Goal: Task Accomplishment & Management: Complete application form

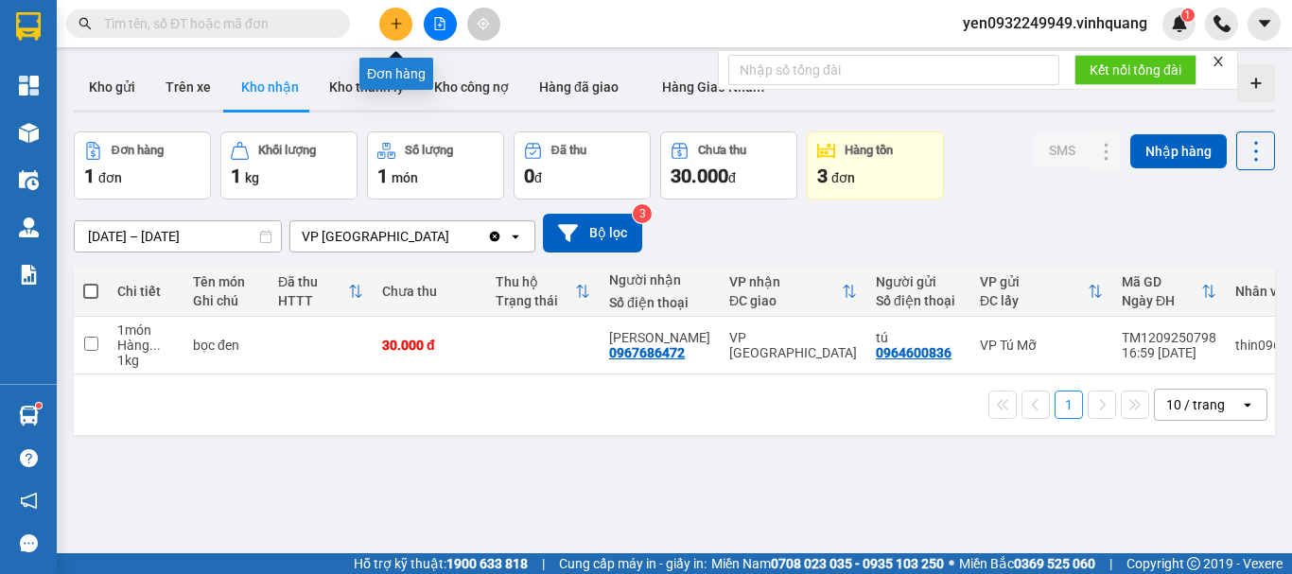
click at [391, 12] on button at bounding box center [395, 24] width 33 height 33
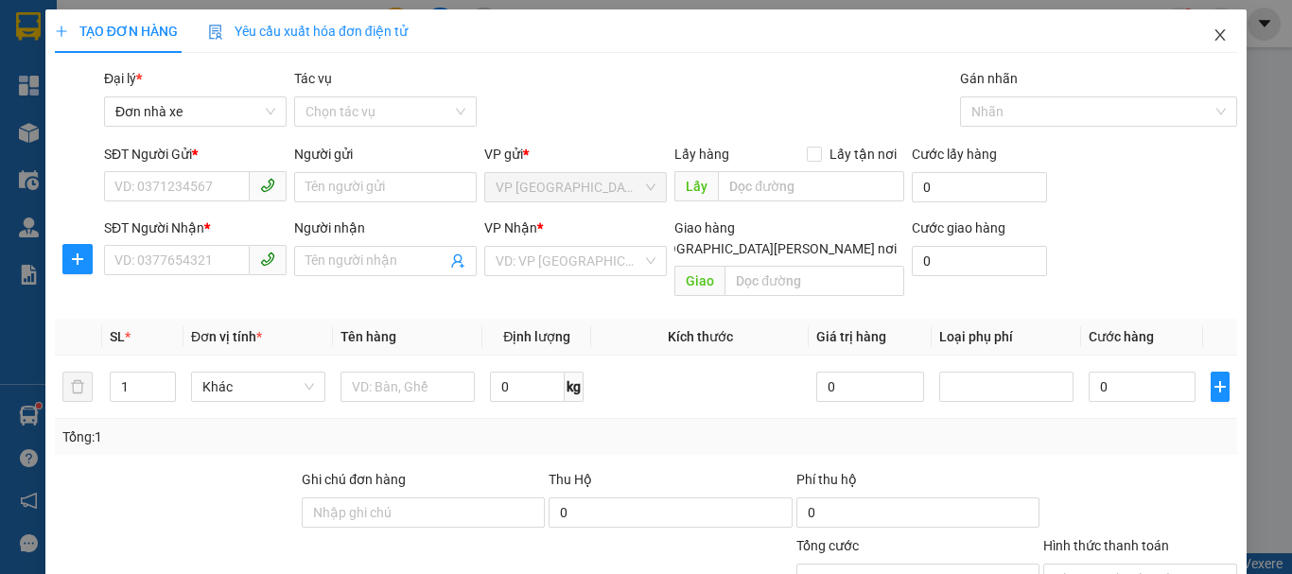
click at [1212, 33] on icon "close" at bounding box center [1219, 34] width 15 height 15
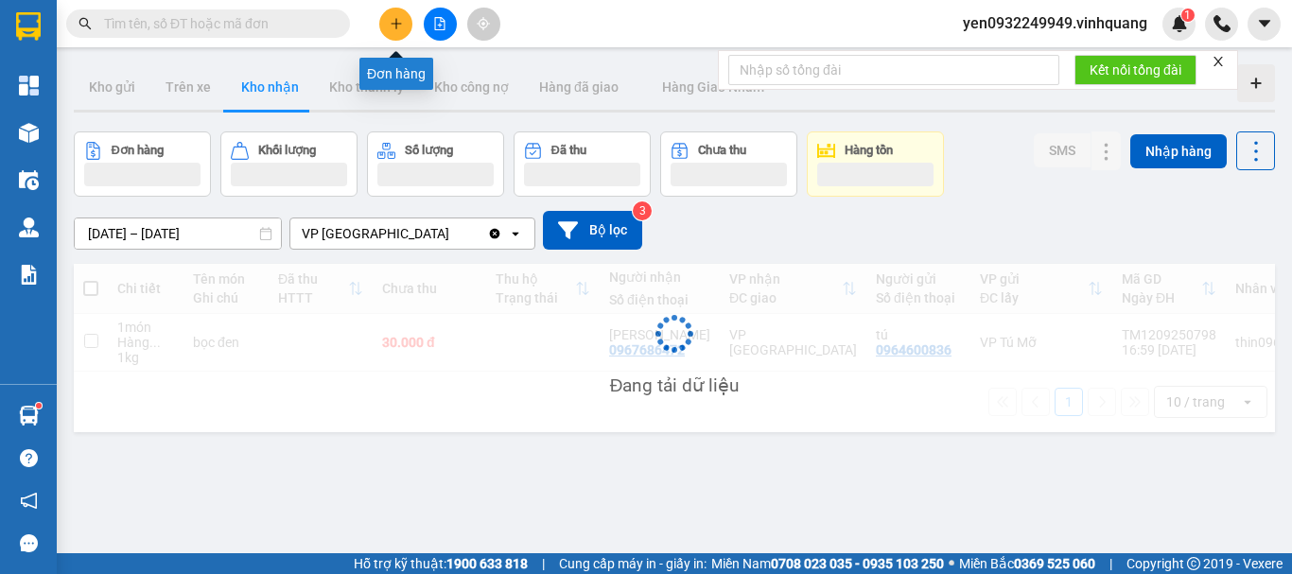
click at [397, 28] on icon "plus" at bounding box center [396, 23] width 13 height 13
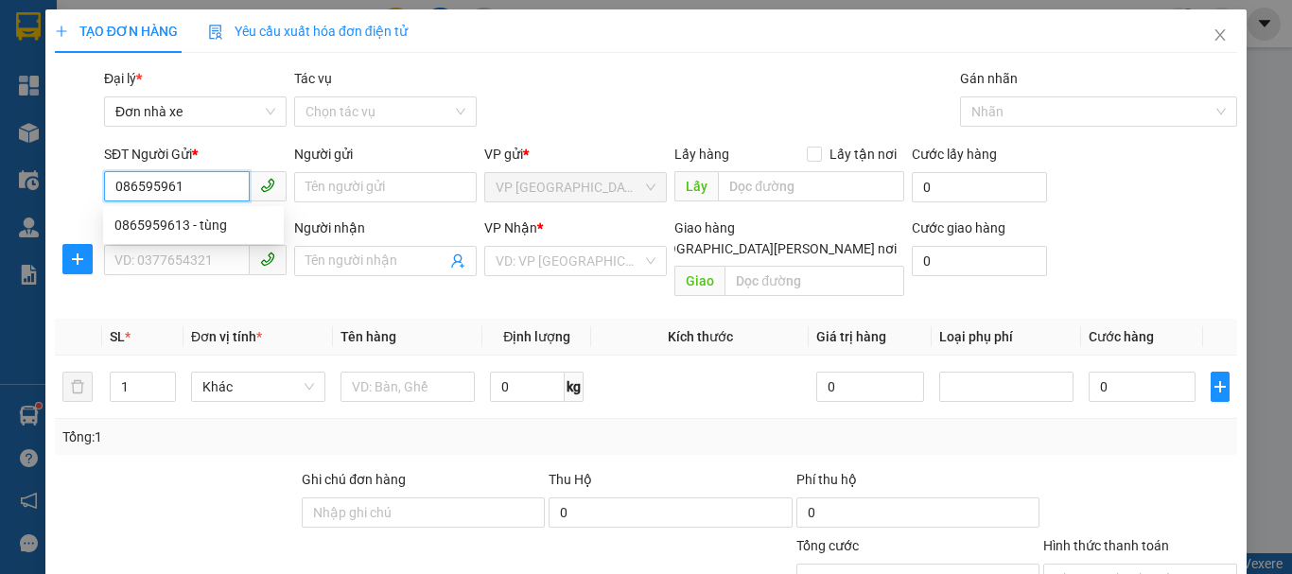
type input "0865959613"
click at [213, 231] on div "0865959613 - tùng" at bounding box center [193, 225] width 158 height 21
type input "tùng"
type input "0839235216"
type input "đạt"
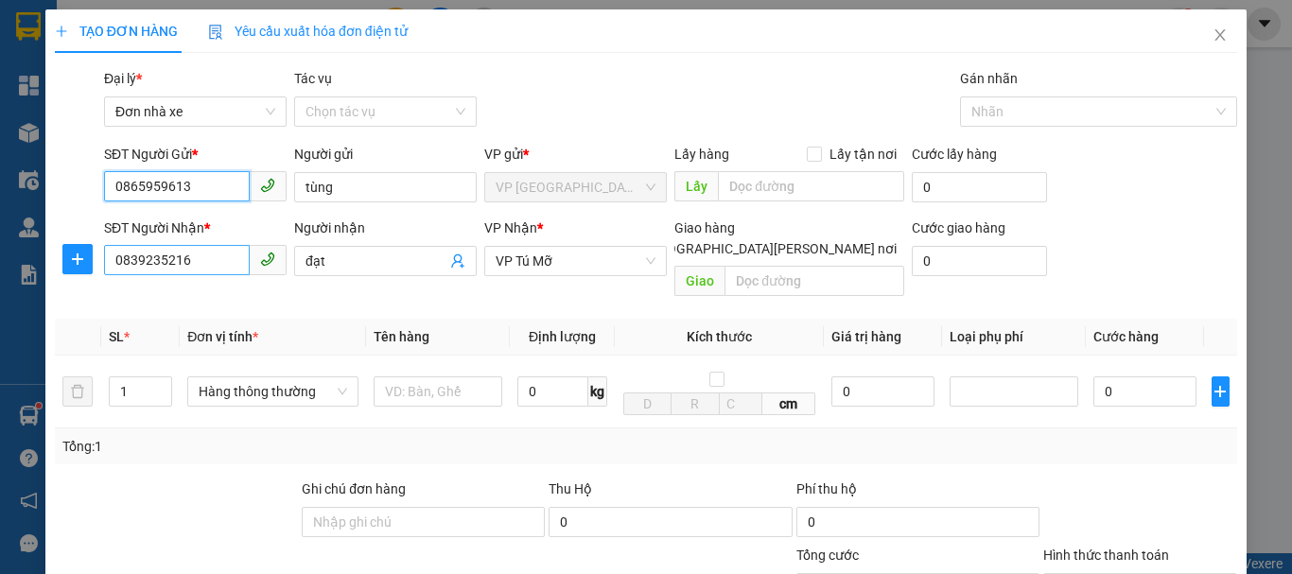
type input "0865959613"
click at [178, 261] on input "0839235216" at bounding box center [177, 260] width 146 height 30
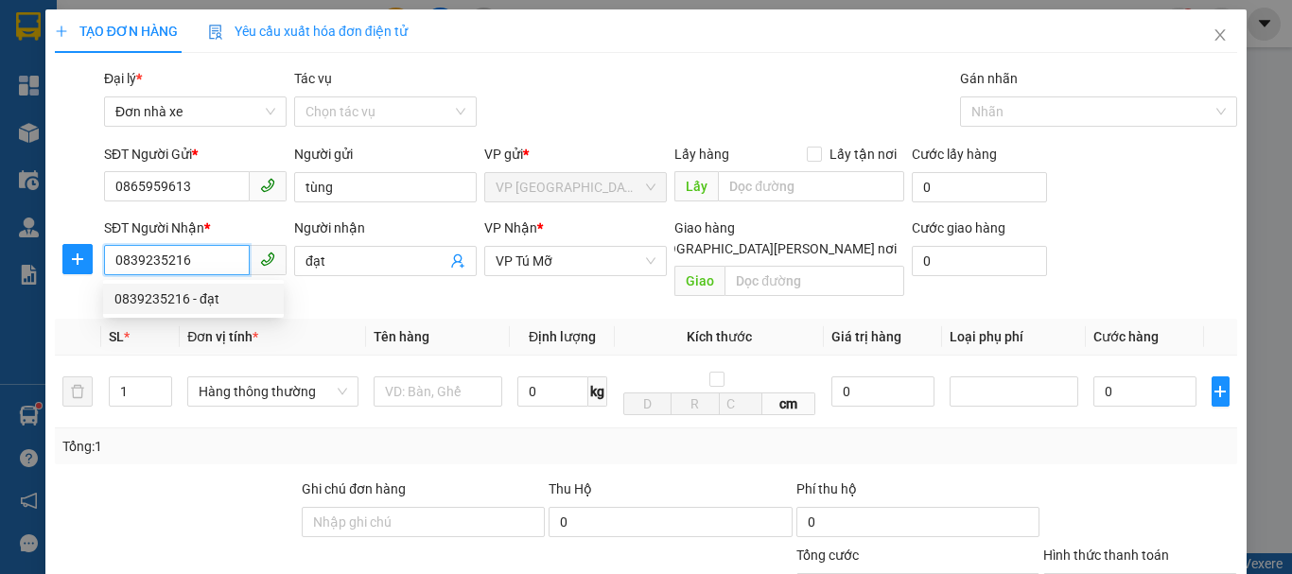
drag, startPoint x: 193, startPoint y: 264, endPoint x: 113, endPoint y: 270, distance: 80.6
click at [113, 270] on input "0839235216" at bounding box center [177, 260] width 146 height 30
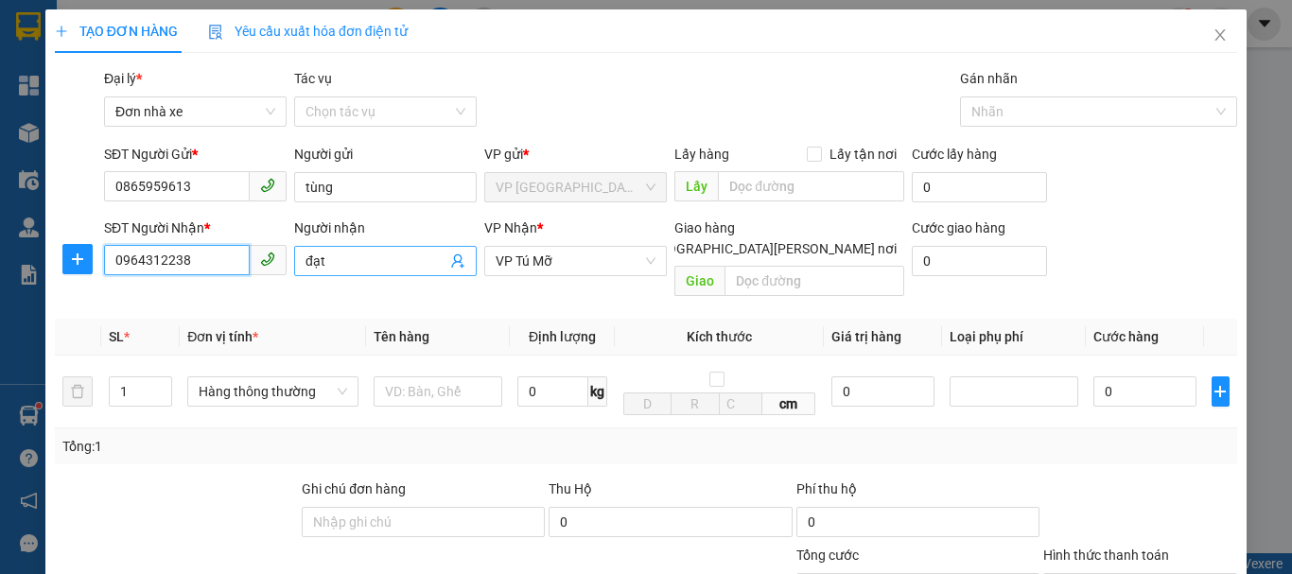
type input "0964312238"
drag, startPoint x: 328, startPoint y: 263, endPoint x: 301, endPoint y: 264, distance: 27.4
click at [301, 264] on span "đạt" at bounding box center [385, 261] width 183 height 30
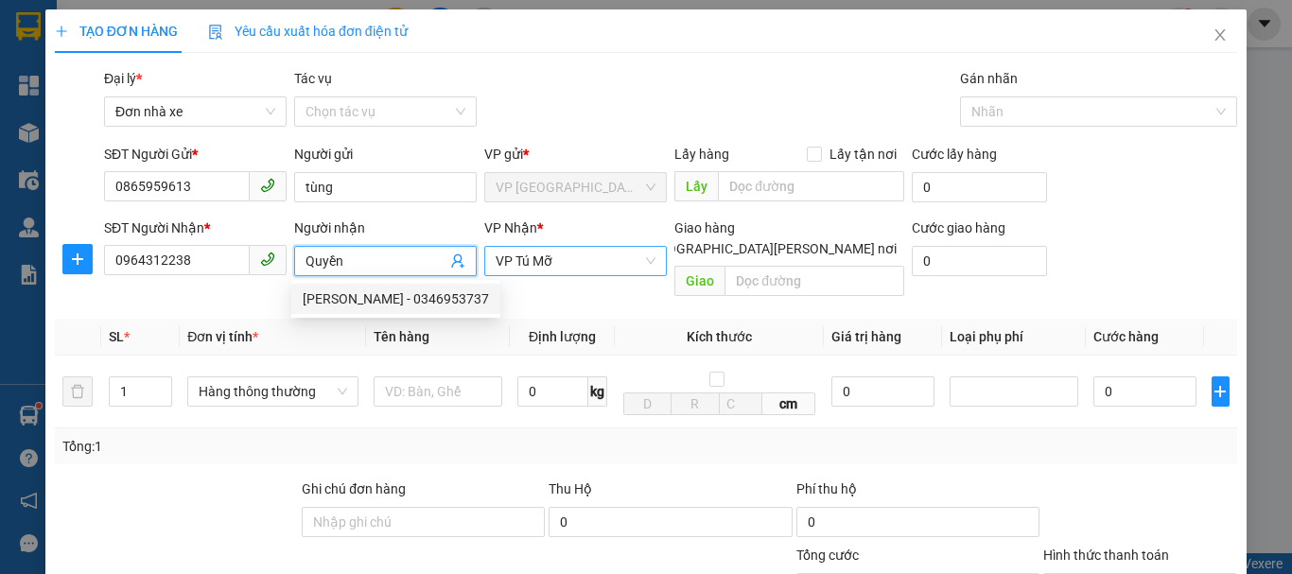
click at [572, 257] on span "VP Tú Mỡ" at bounding box center [576, 261] width 160 height 28
type input "Quyền"
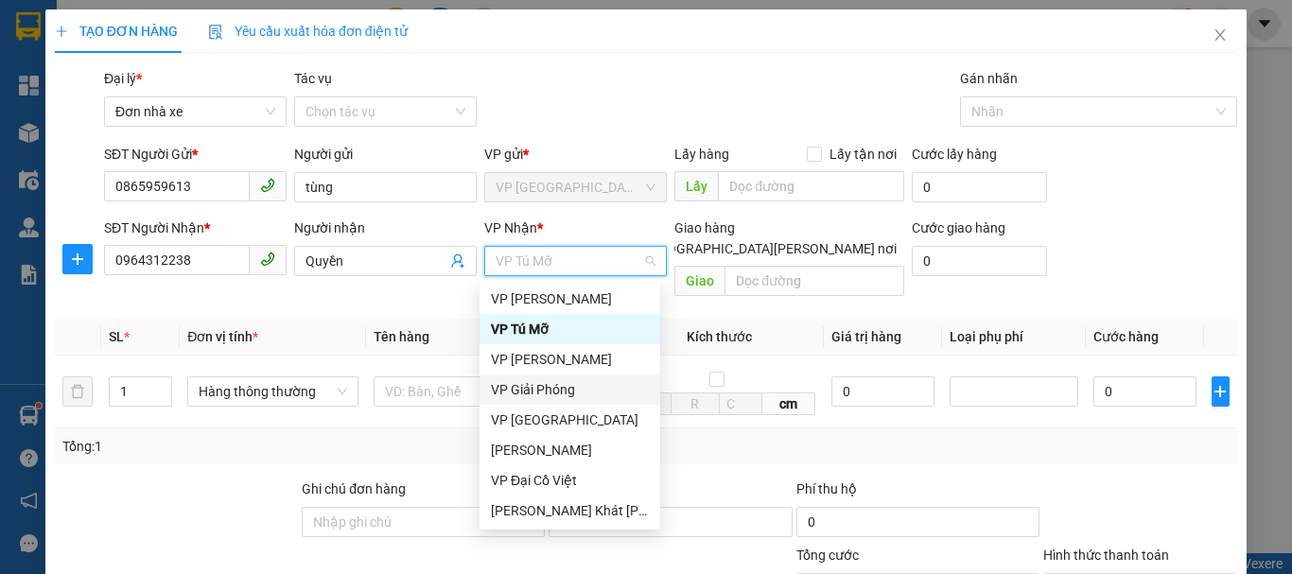
click at [579, 389] on div "VP Giải Phóng" at bounding box center [570, 389] width 158 height 21
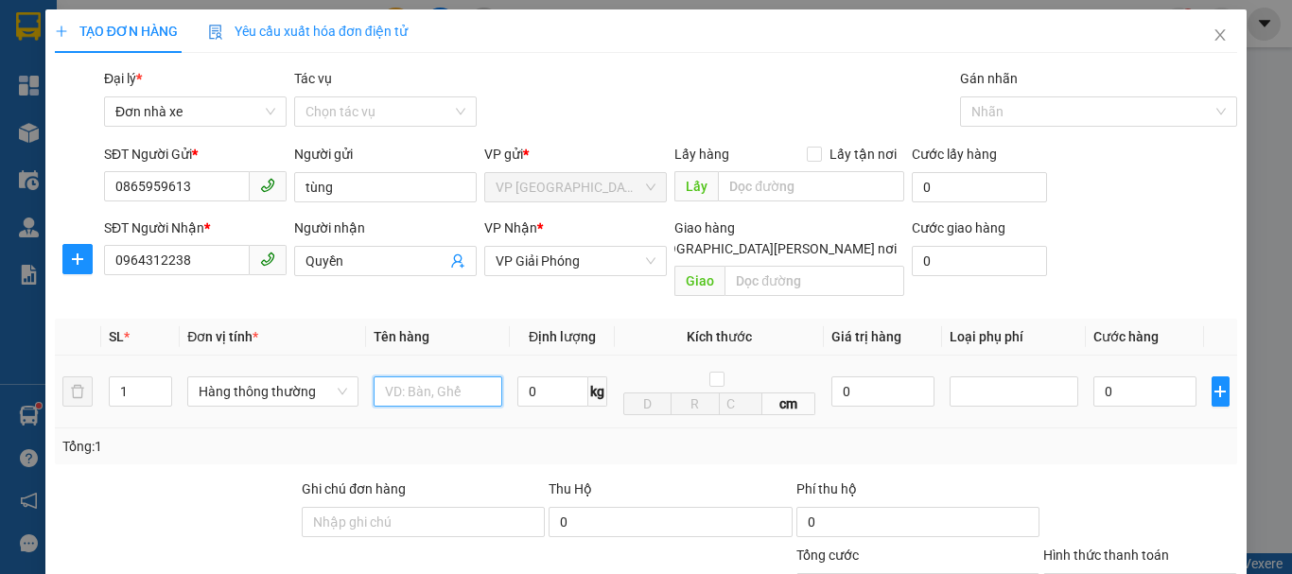
click at [431, 376] on input "text" at bounding box center [438, 391] width 129 height 30
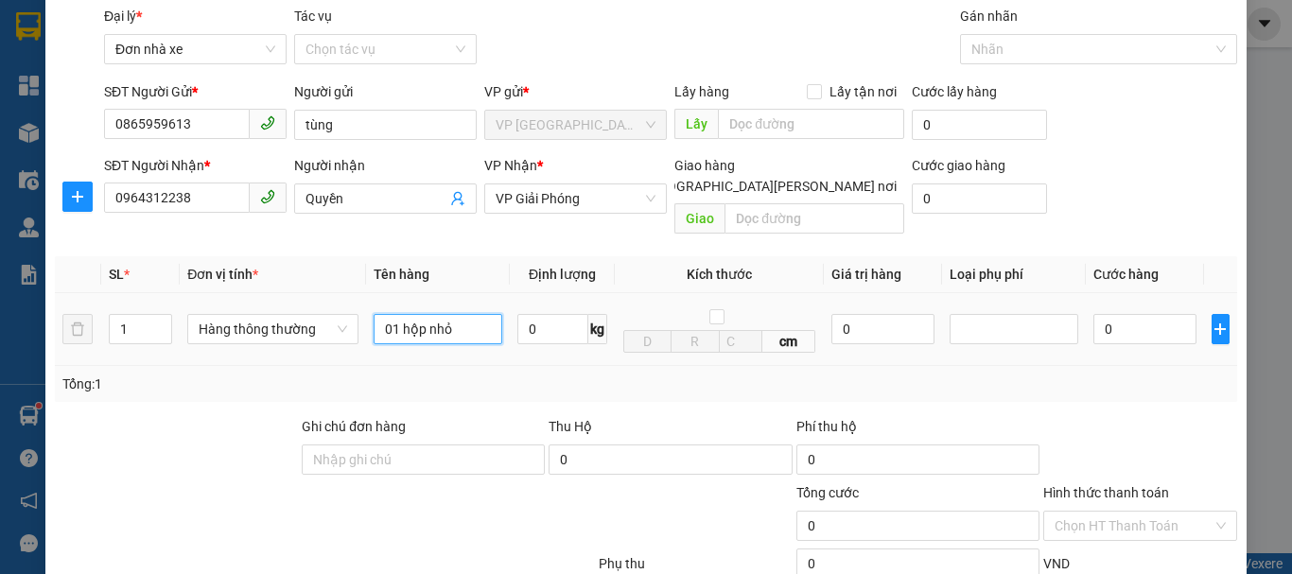
scroll to position [95, 0]
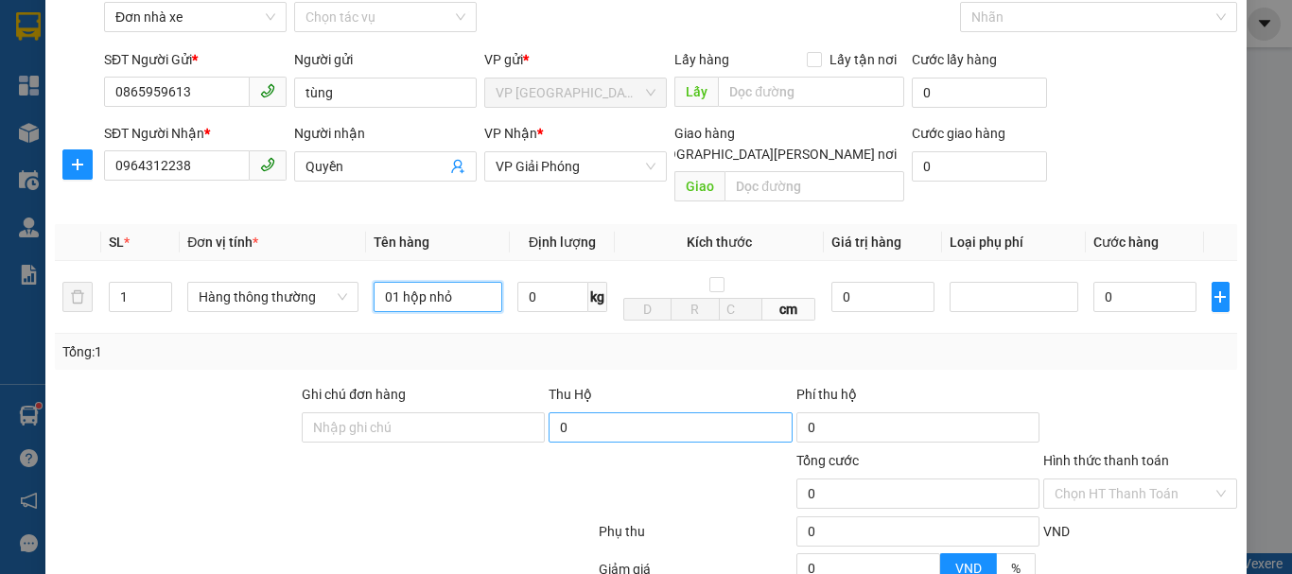
type input "01 hộp nhỏ"
click at [596, 412] on input "0" at bounding box center [670, 427] width 243 height 30
type input "1.375.000"
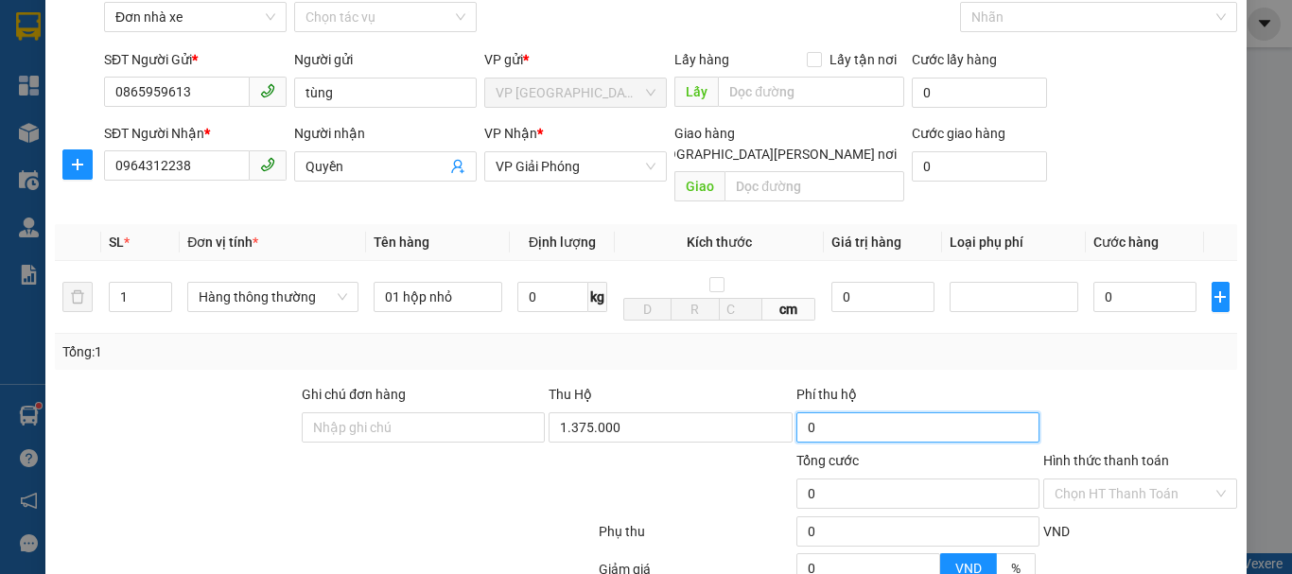
type input "30.000"
click at [873, 412] on input "30.000" at bounding box center [917, 427] width 243 height 30
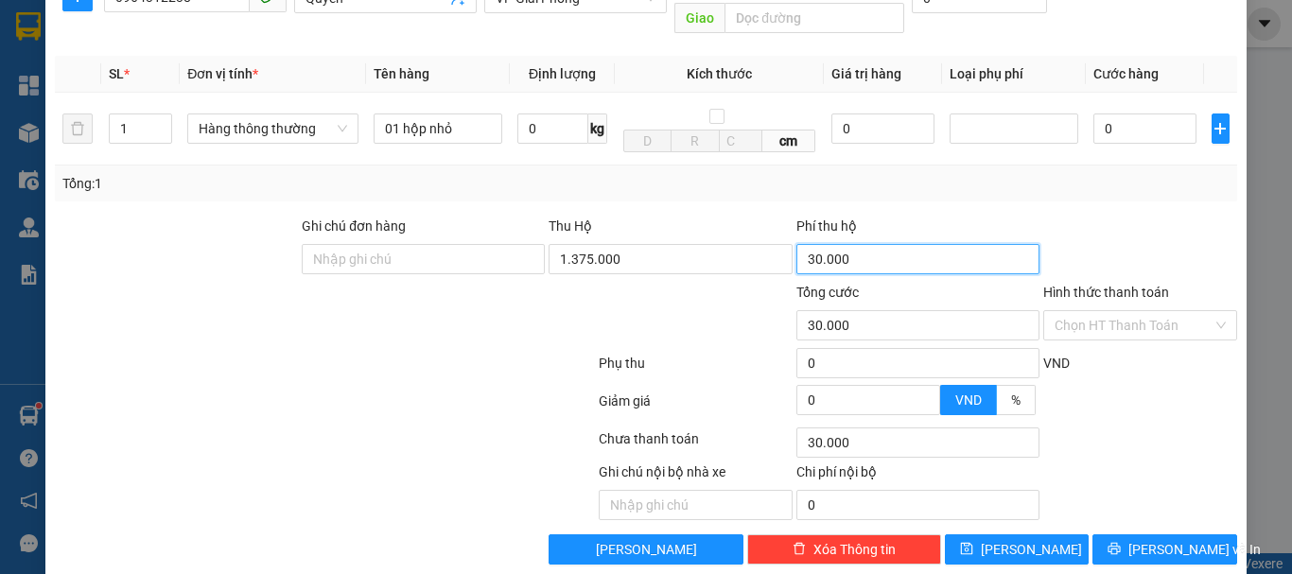
scroll to position [270, 0]
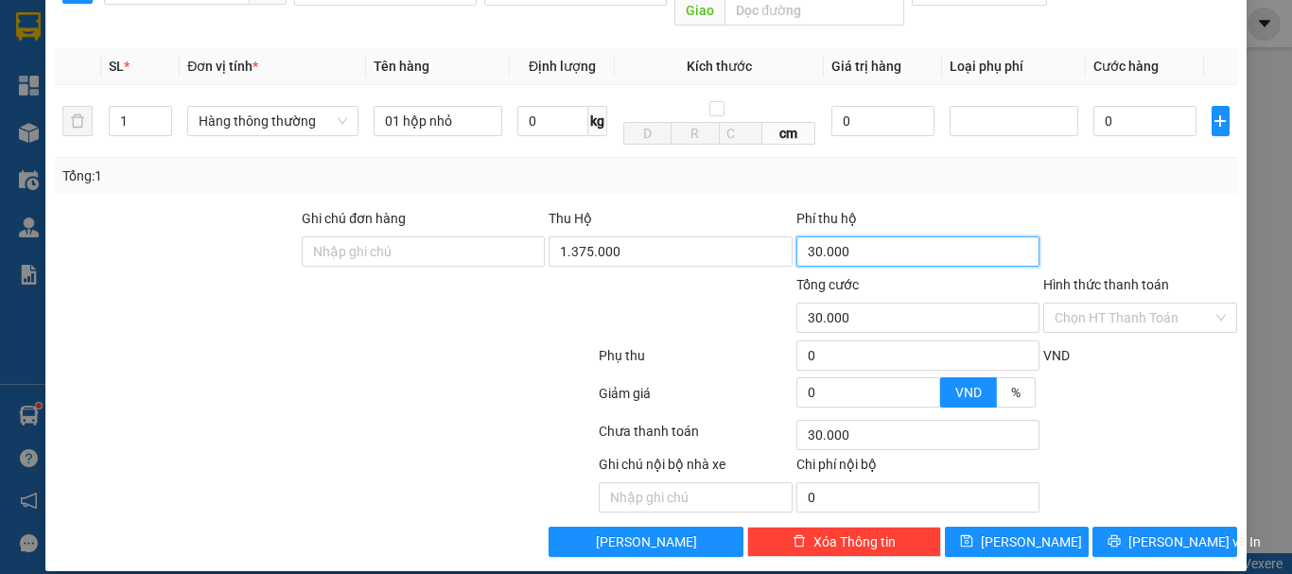
click at [932, 243] on input "30.000" at bounding box center [917, 251] width 243 height 30
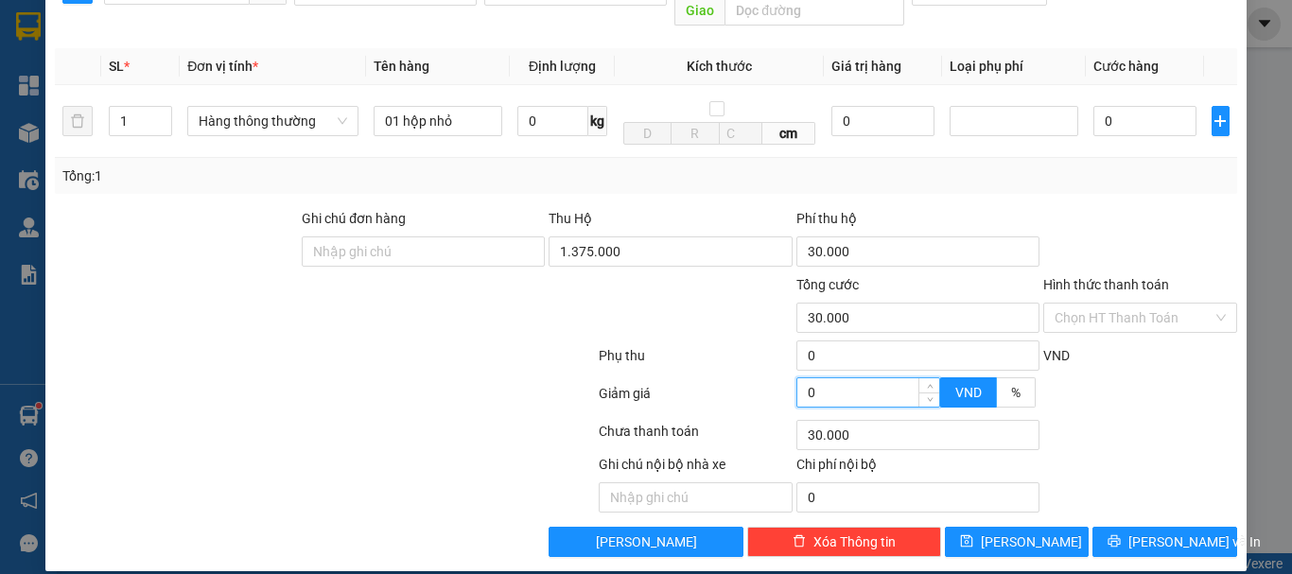
click at [848, 378] on input "0" at bounding box center [868, 392] width 142 height 28
click at [825, 343] on input "0" at bounding box center [917, 355] width 243 height 30
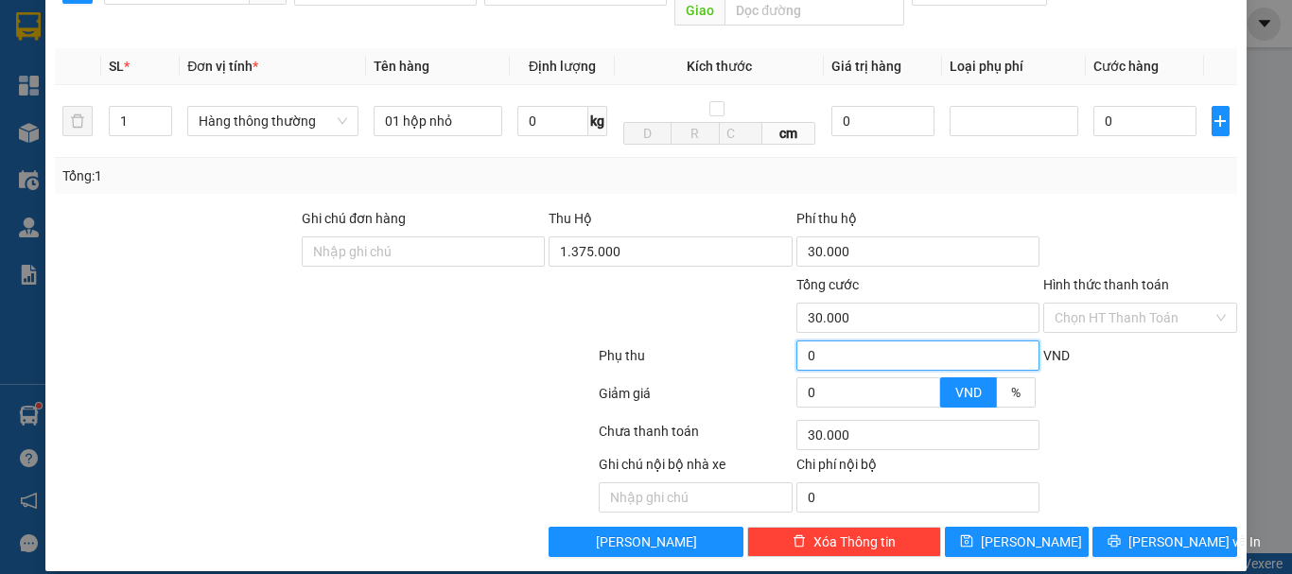
type input "30.003"
type input "3"
type input "30.003"
type input "30.030"
type input "30"
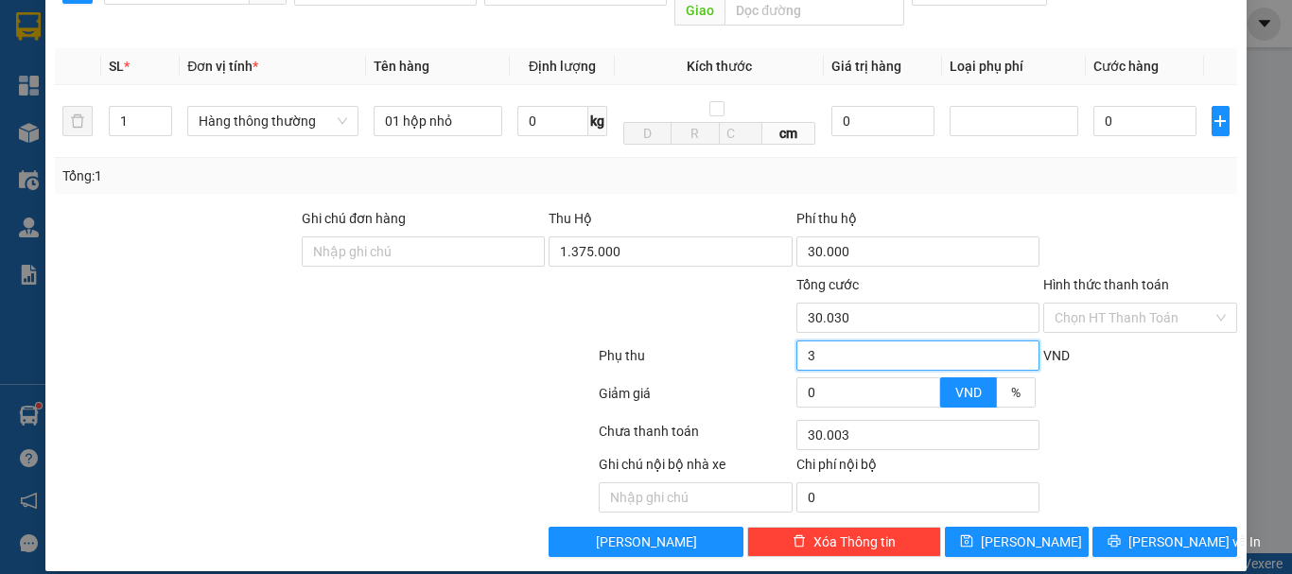
type input "30.030"
type input "30.300"
type input "300"
type input "30.300"
type input "33.000"
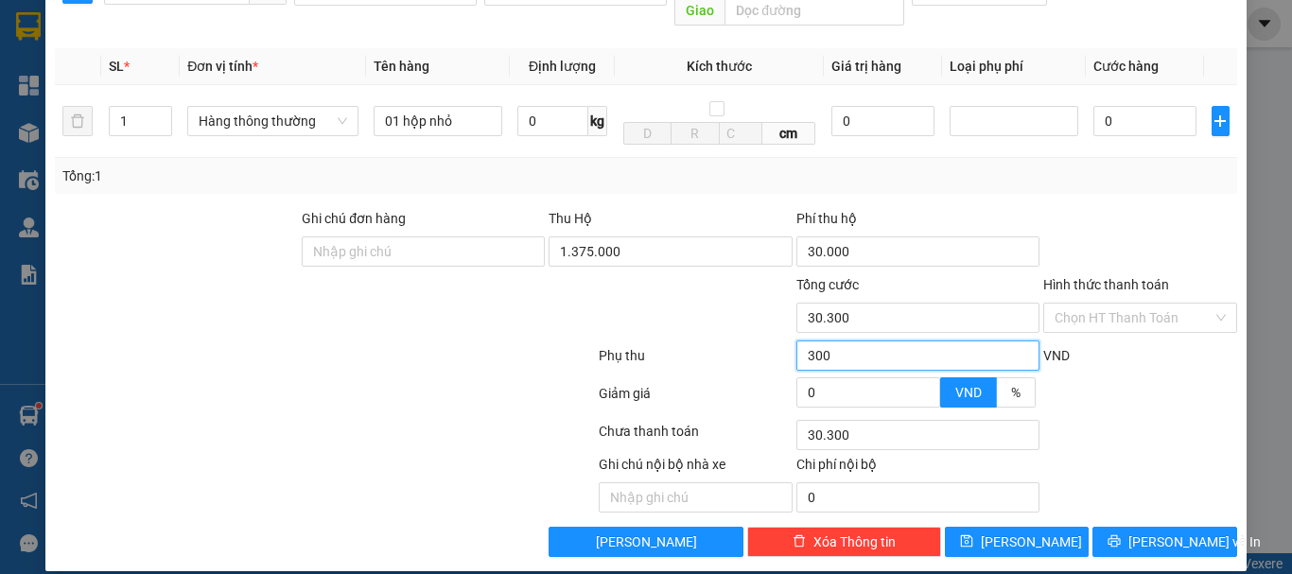
type input "3.000"
type input "33.000"
type input "60.000"
type input "30.000"
type input "60.000"
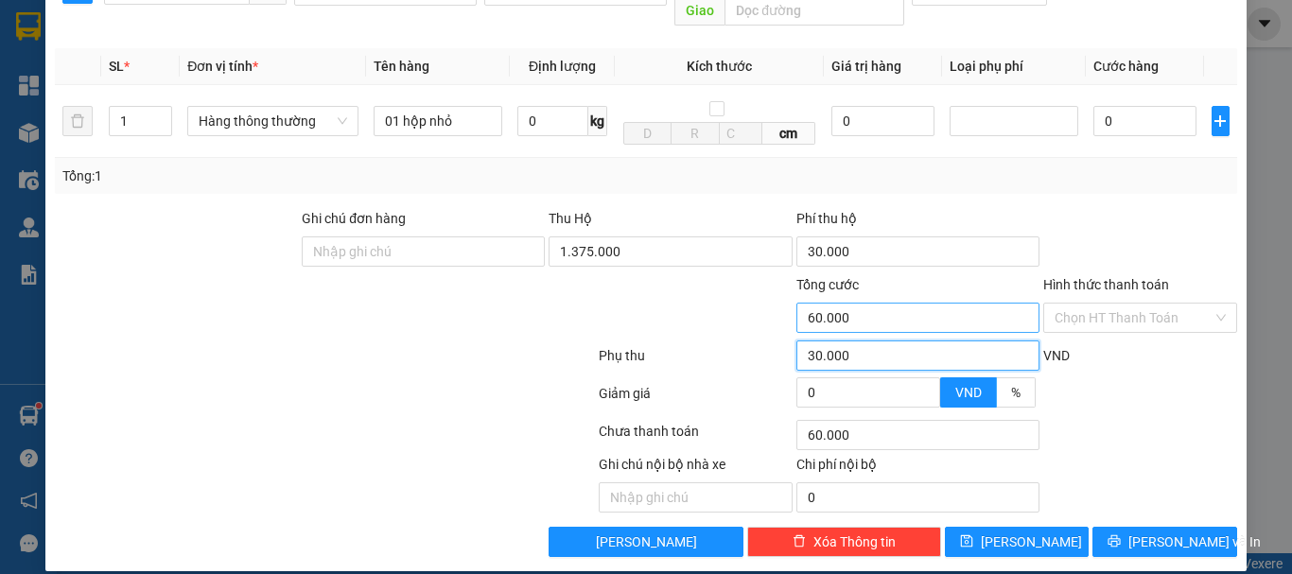
type input "30.000"
click at [990, 303] on input "60.000" at bounding box center [917, 318] width 243 height 30
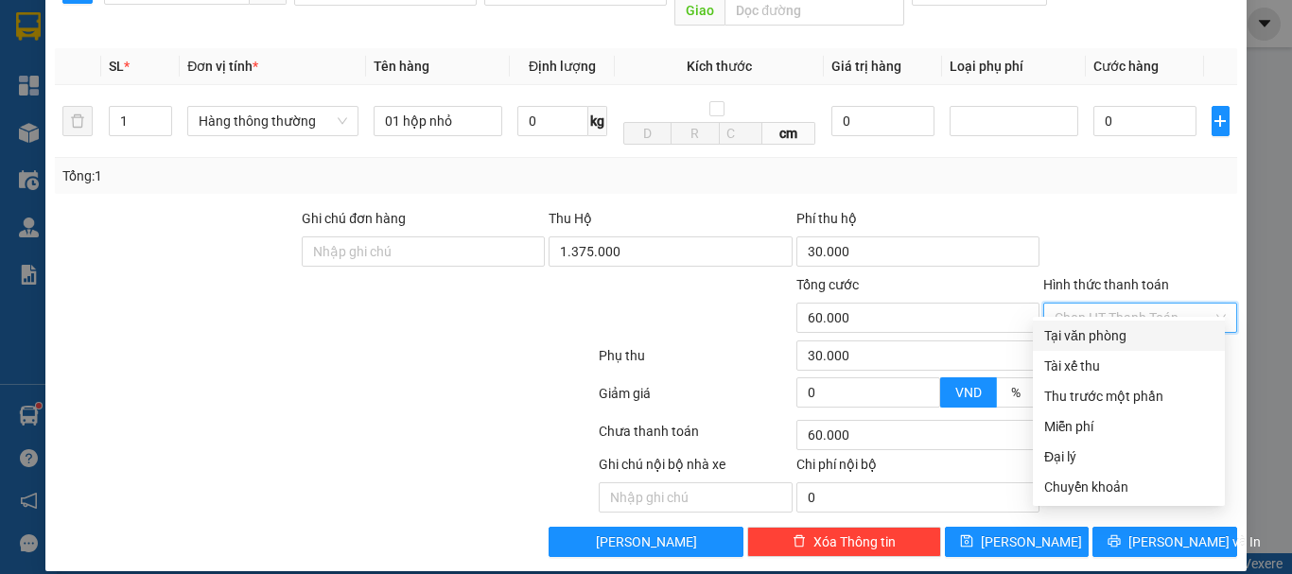
click at [1099, 304] on input "Hình thức thanh toán" at bounding box center [1133, 318] width 158 height 28
click at [1100, 208] on div at bounding box center [1140, 241] width 198 height 66
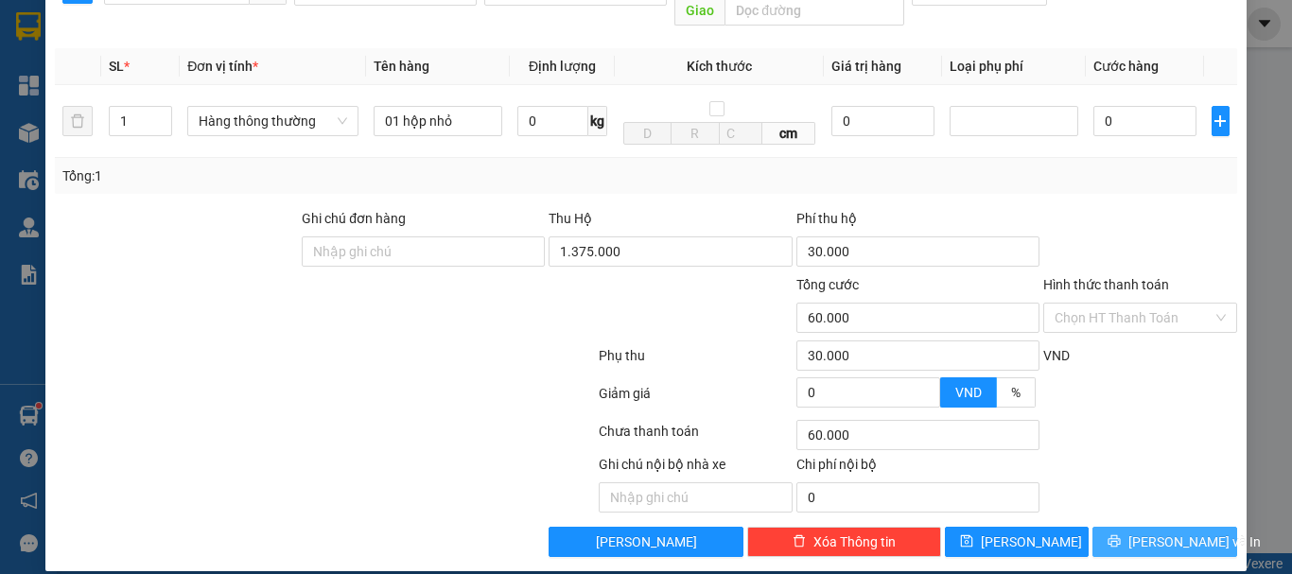
click at [1159, 532] on span "[PERSON_NAME] và In" at bounding box center [1194, 542] width 132 height 21
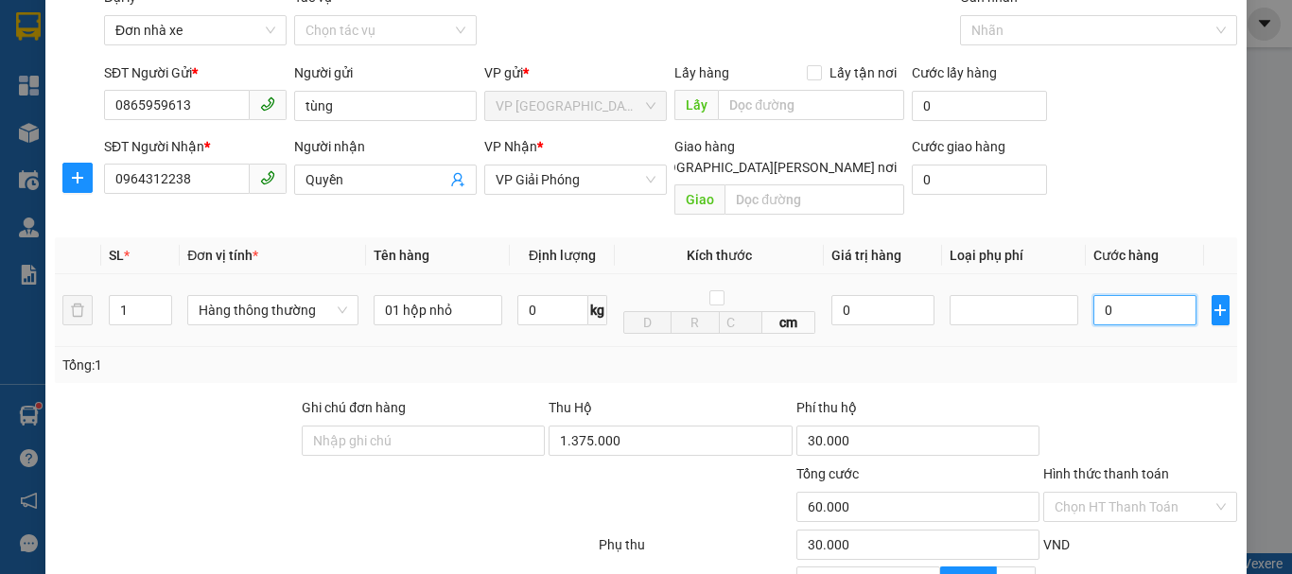
click at [1109, 295] on input "0" at bounding box center [1144, 310] width 103 height 30
type input "3"
type input "60.003"
type input "30"
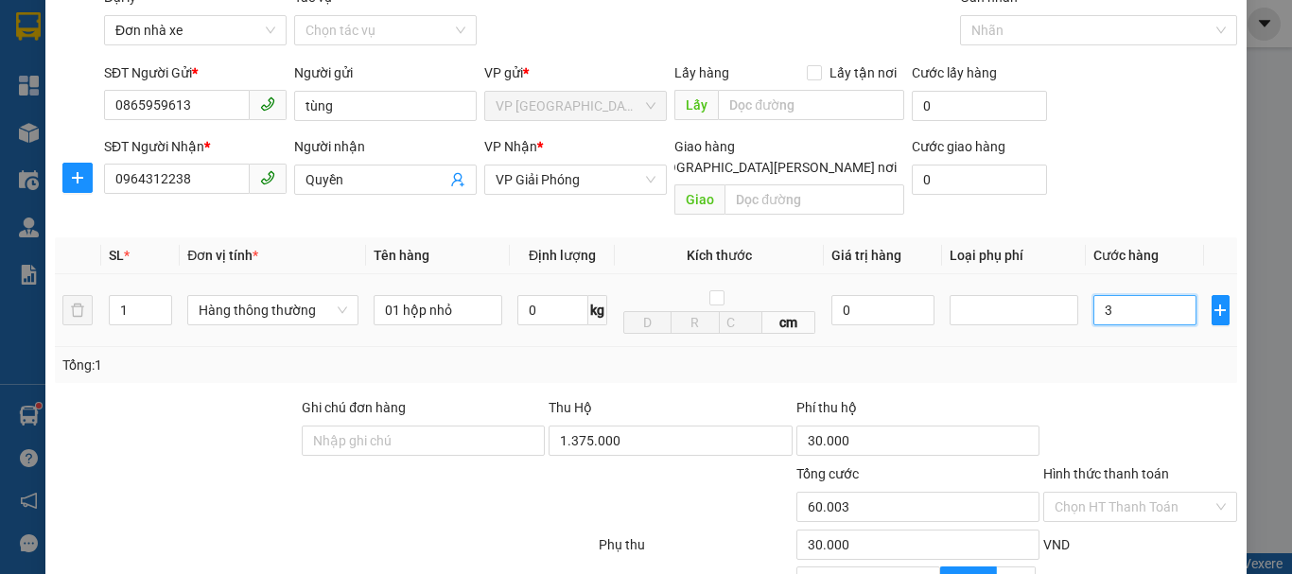
type input "60.030"
type input "300"
type input "60.300"
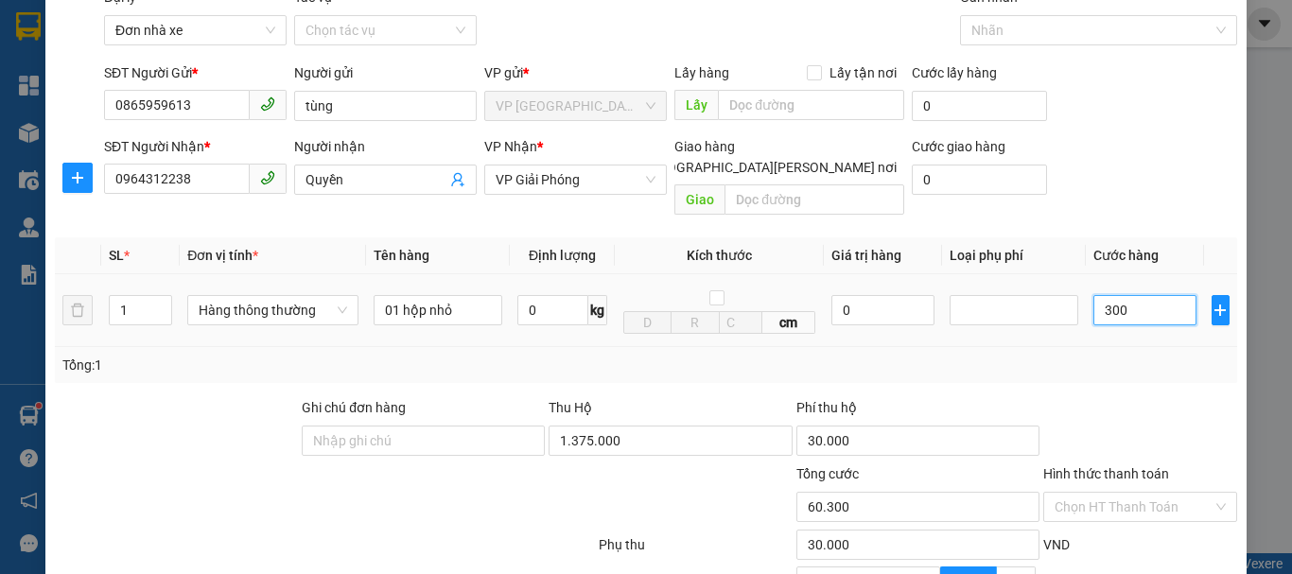
type input "3.000"
type input "63.000"
type input "30.000"
type input "90.000"
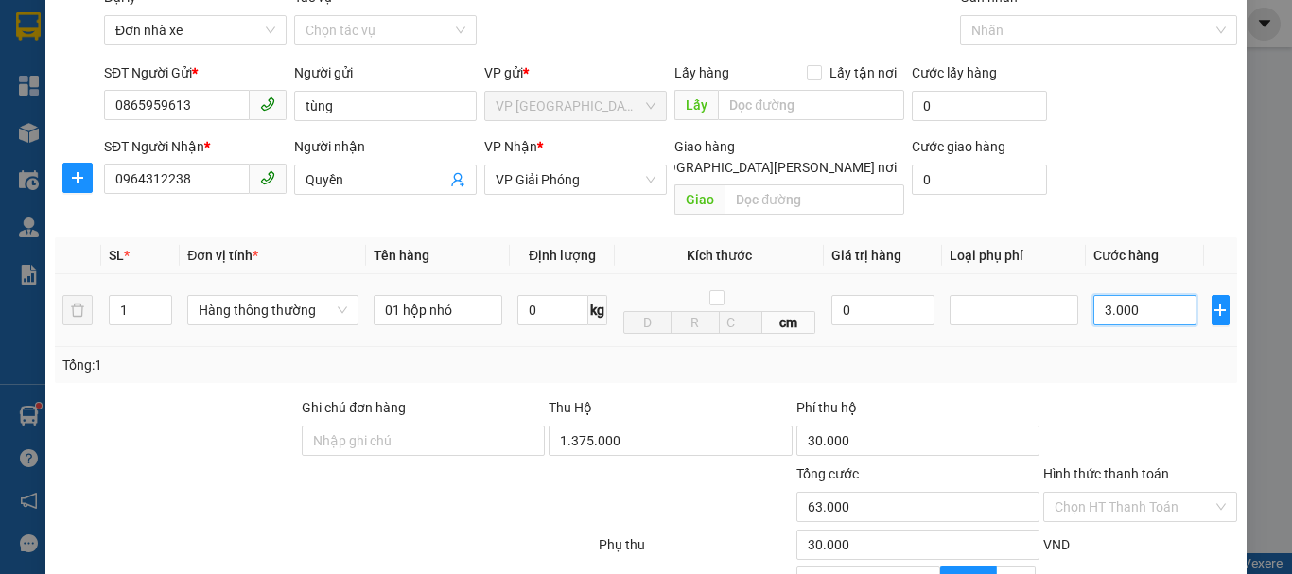
type input "90.000"
type input "30.000"
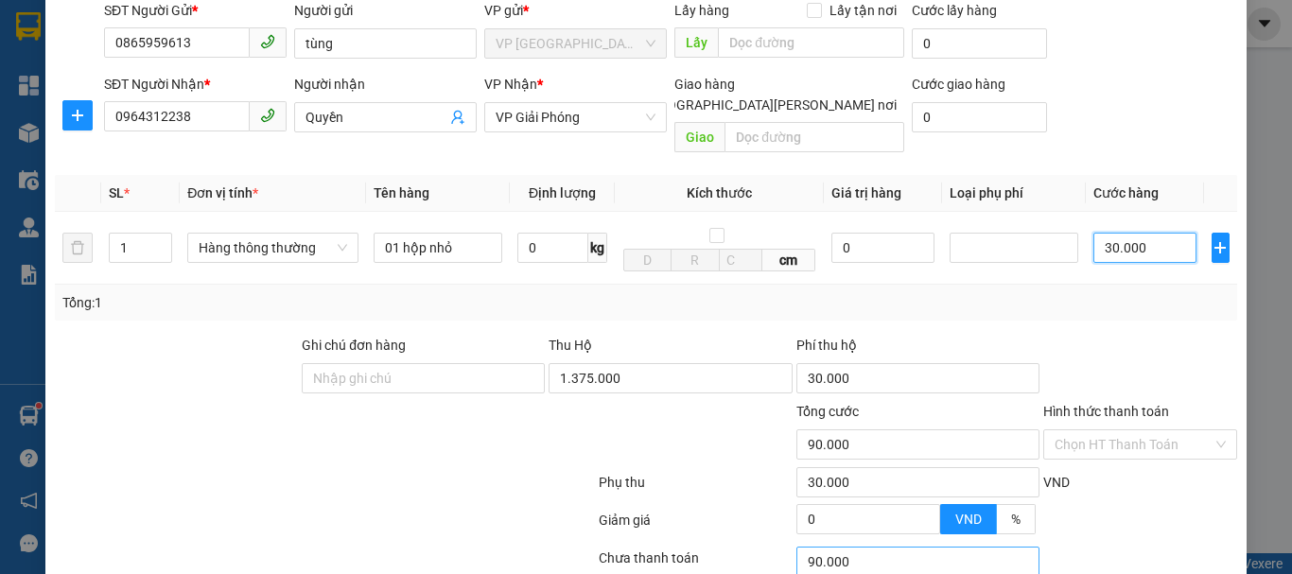
scroll to position [176, 0]
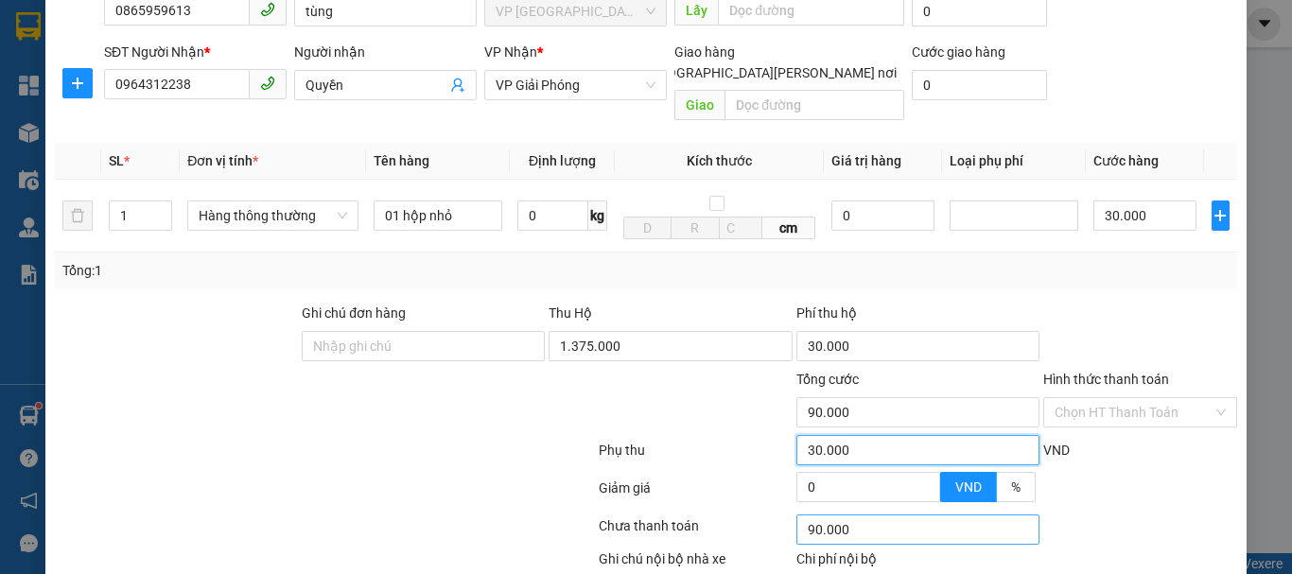
type input "60.000"
type input "0"
type input "60.000"
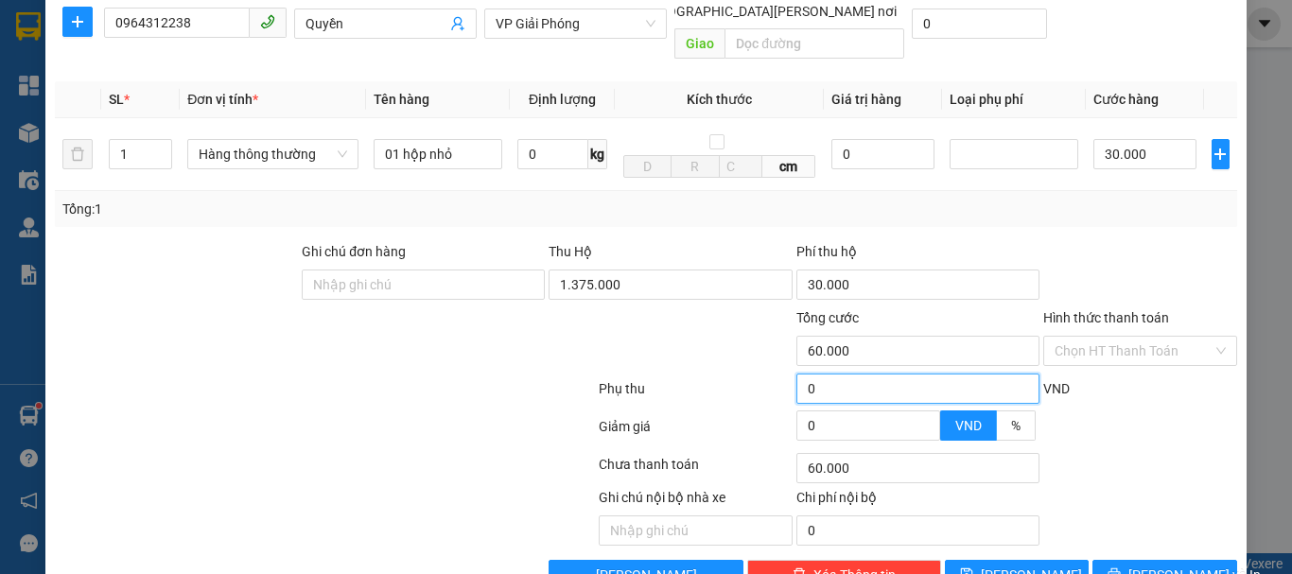
scroll to position [270, 0]
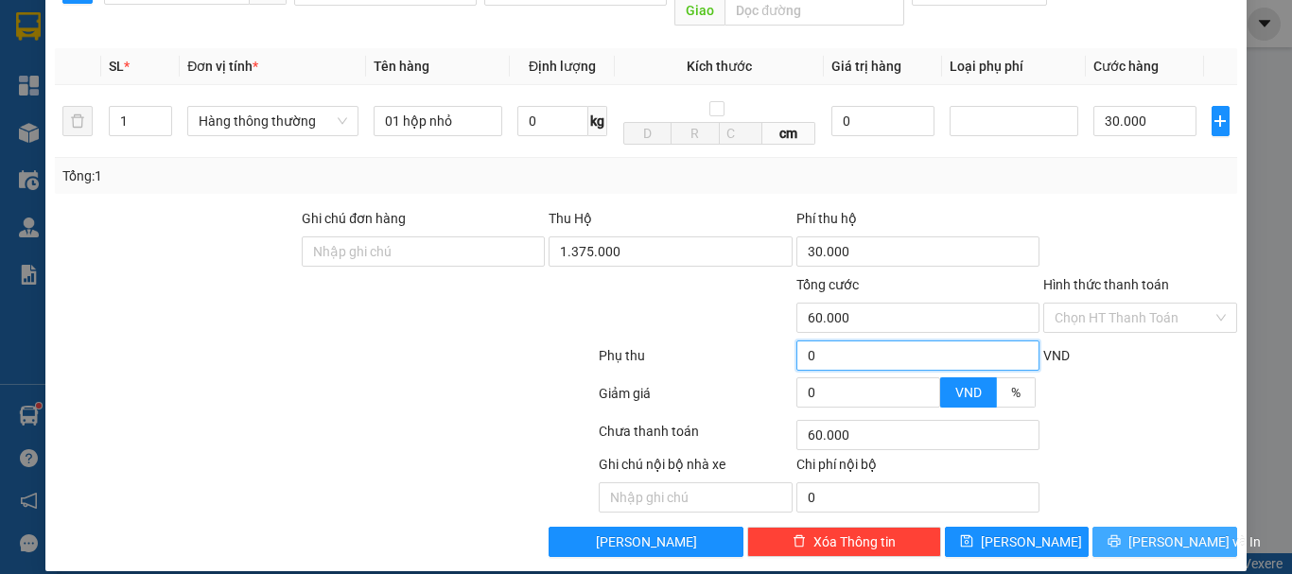
type input "0"
click at [1143, 532] on span "[PERSON_NAME] và In" at bounding box center [1194, 542] width 132 height 21
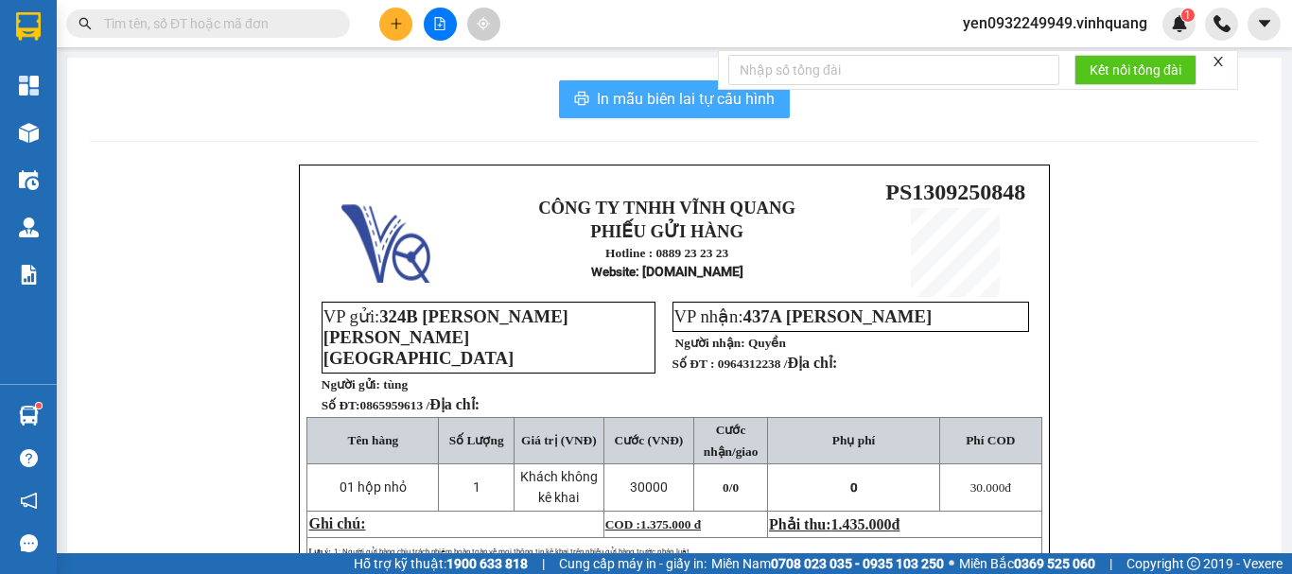
click at [635, 96] on span "In mẫu biên lai tự cấu hình" at bounding box center [686, 99] width 178 height 24
